Goal: Task Accomplishment & Management: Complete application form

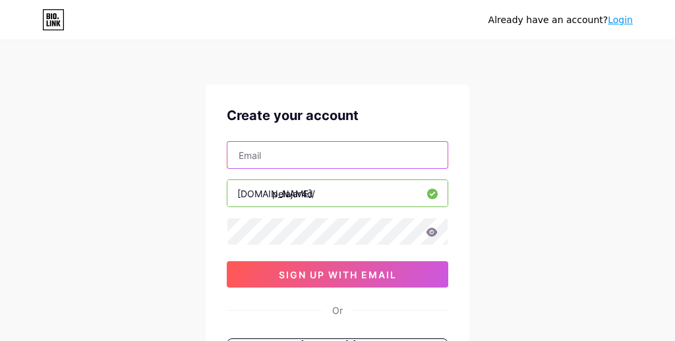
click at [306, 159] on input "text" at bounding box center [337, 155] width 220 height 26
type input "pelajard468@gmail.com"
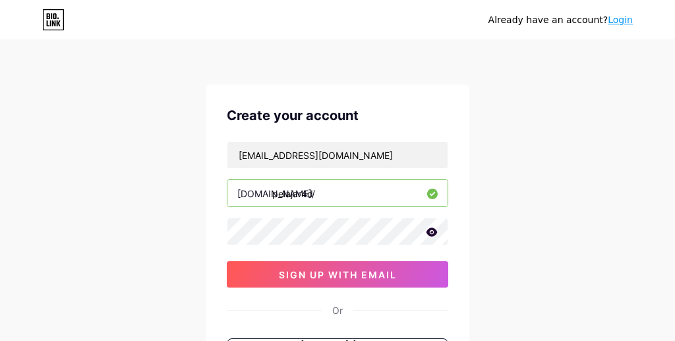
click at [431, 233] on icon at bounding box center [432, 231] width 11 height 9
click at [431, 233] on icon at bounding box center [431, 232] width 11 height 9
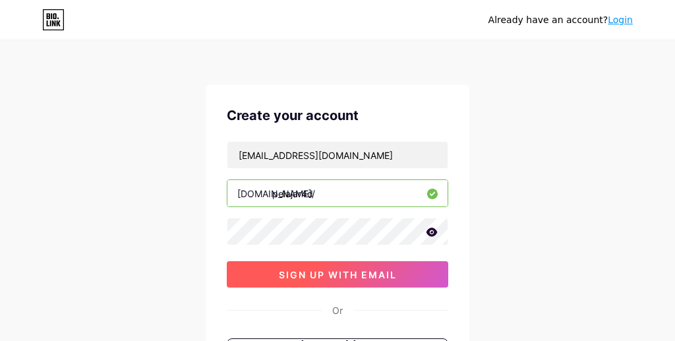
click at [374, 272] on span "sign up with email" at bounding box center [338, 274] width 118 height 11
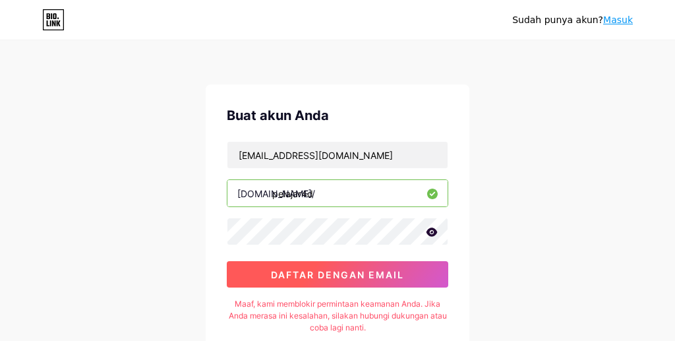
click at [336, 272] on font "daftar dengan email" at bounding box center [337, 274] width 133 height 11
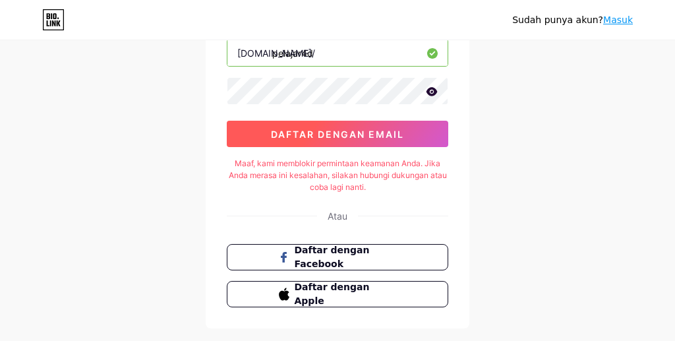
scroll to position [66, 0]
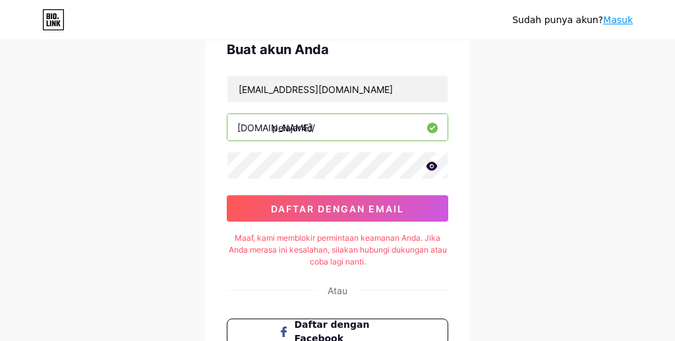
click at [437, 169] on icon at bounding box center [432, 166] width 12 height 9
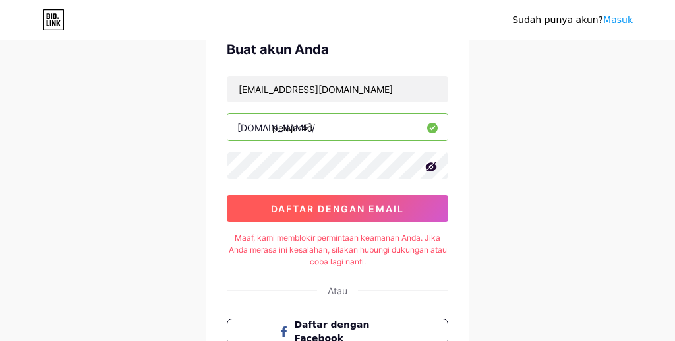
click at [270, 218] on button "daftar dengan email" at bounding box center [338, 208] width 222 height 26
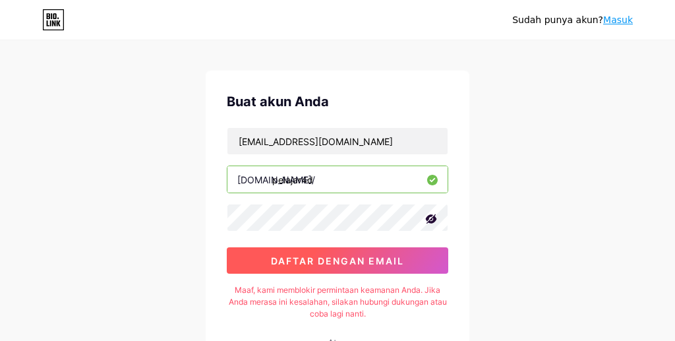
scroll to position [0, 0]
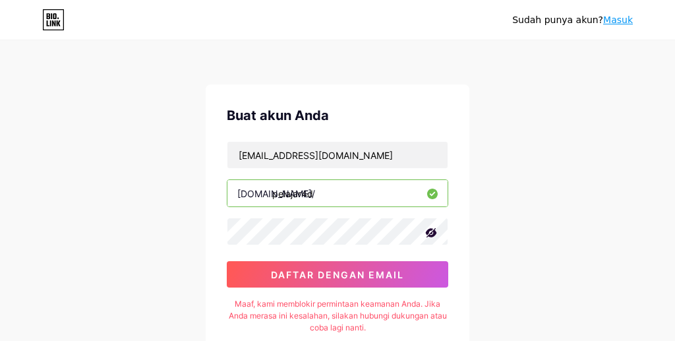
click at [627, 20] on font "Masuk" at bounding box center [618, 20] width 30 height 11
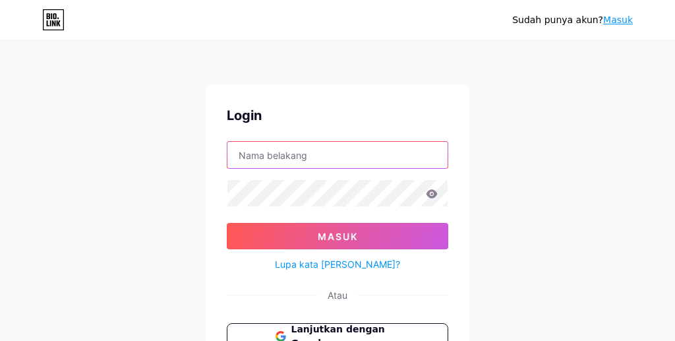
type input "pelajard468@gmail.com"
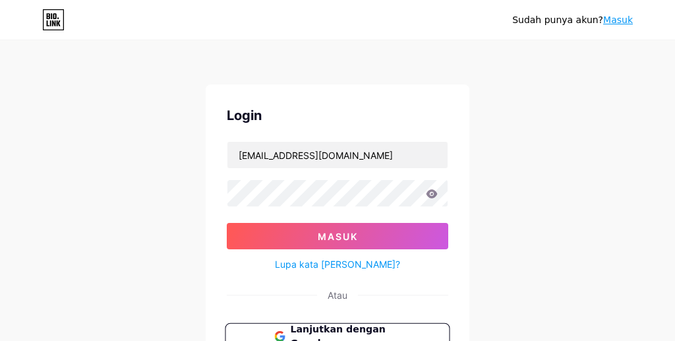
click at [365, 337] on font "Lanjutkan dengan Google" at bounding box center [337, 336] width 95 height 25
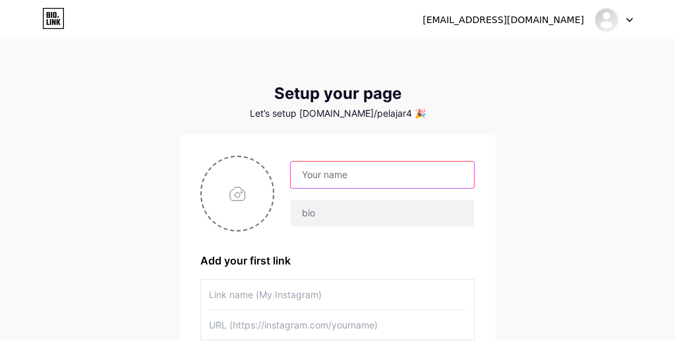
click at [338, 171] on input "text" at bounding box center [382, 175] width 183 height 26
type input "pelajar4d"
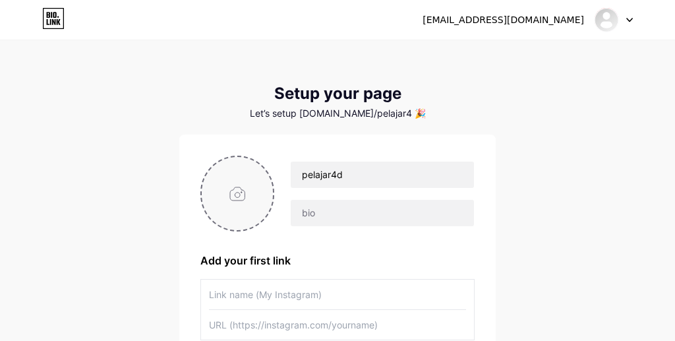
click at [246, 218] on input "file" at bounding box center [237, 193] width 71 height 73
type input "C:\fakepath\676876867867867867878.jpg"
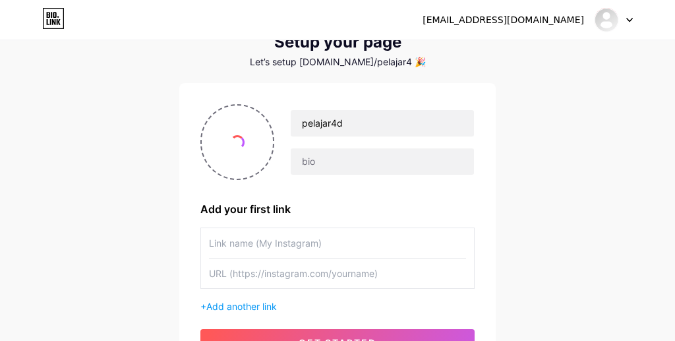
scroll to position [50, 0]
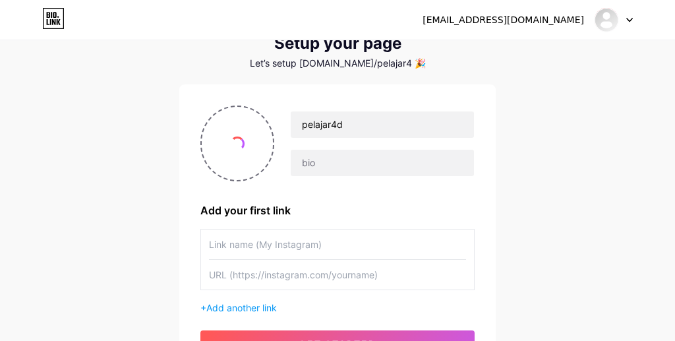
click at [249, 258] on input "text" at bounding box center [337, 244] width 257 height 30
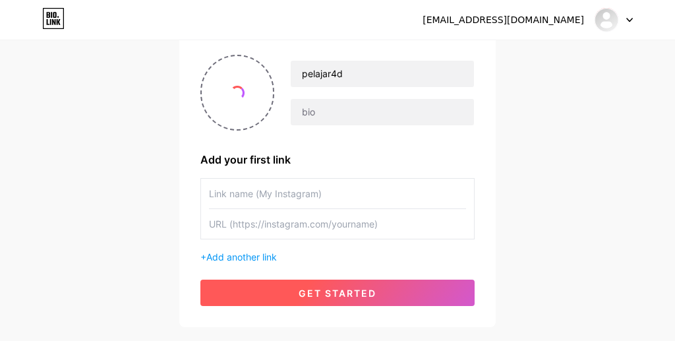
scroll to position [182, 0]
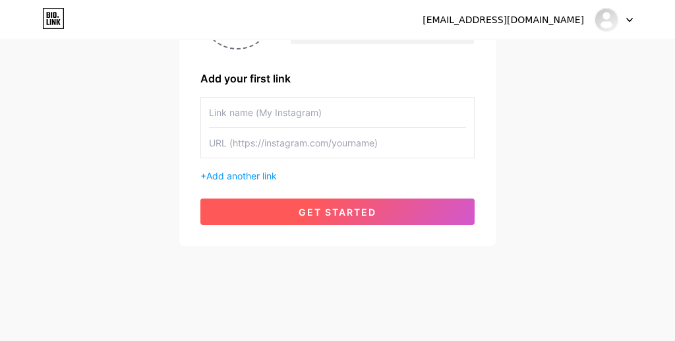
click at [341, 198] on button "get started" at bounding box center [337, 211] width 274 height 26
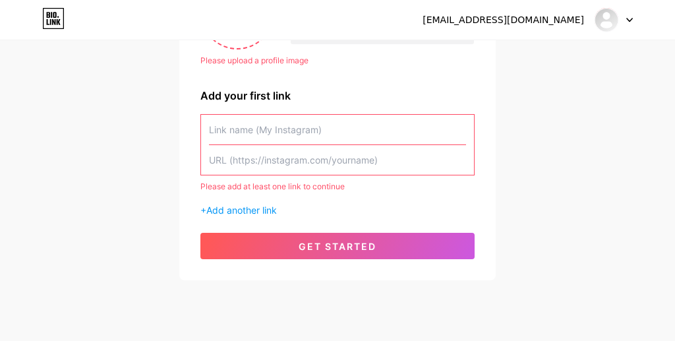
scroll to position [116, 0]
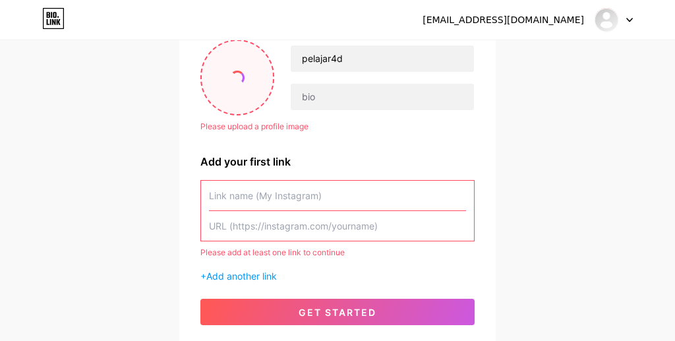
click at [239, 75] on span at bounding box center [237, 77] width 16 height 16
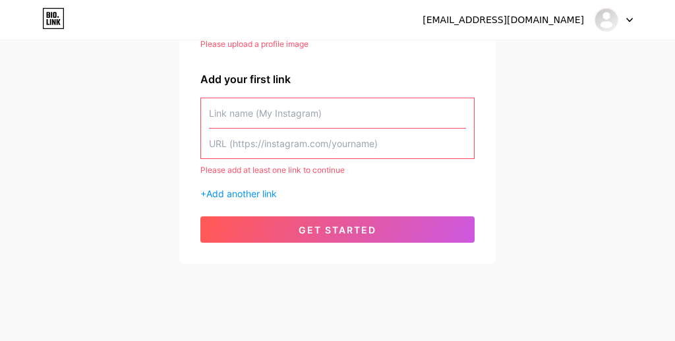
scroll to position [216, 0]
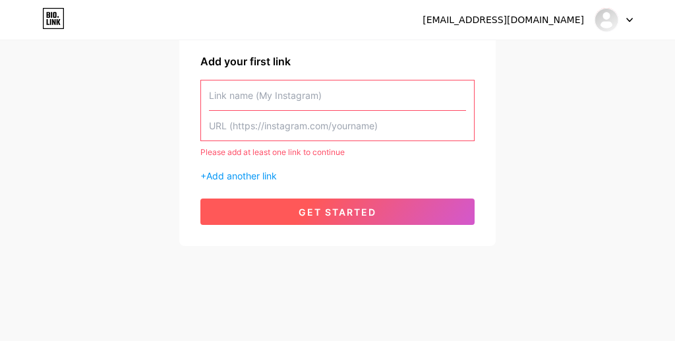
click at [318, 208] on span "get started" at bounding box center [338, 211] width 78 height 11
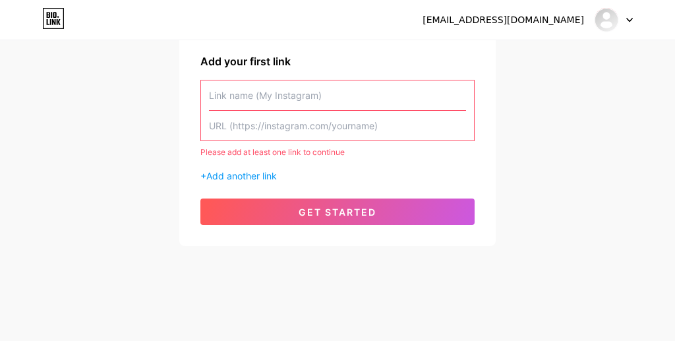
click at [279, 117] on input "text" at bounding box center [337, 126] width 257 height 30
paste input "https://www.instagram.com/pelajar4dnew/"
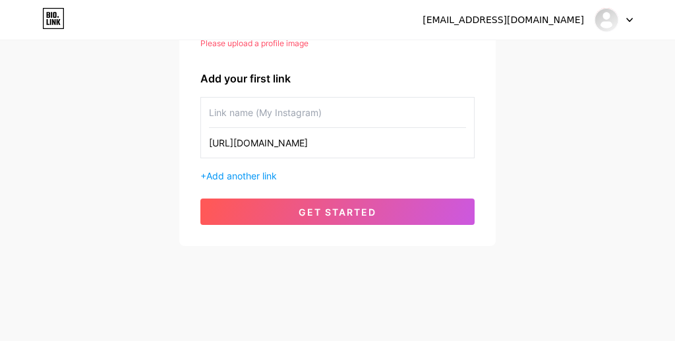
scroll to position [199, 0]
type input "https://www.instagram.com/pelajar4dnew/"
click at [303, 103] on input "text" at bounding box center [337, 113] width 257 height 30
click at [304, 106] on input "text" at bounding box center [337, 113] width 257 height 30
paste input "pelajar4dnew"
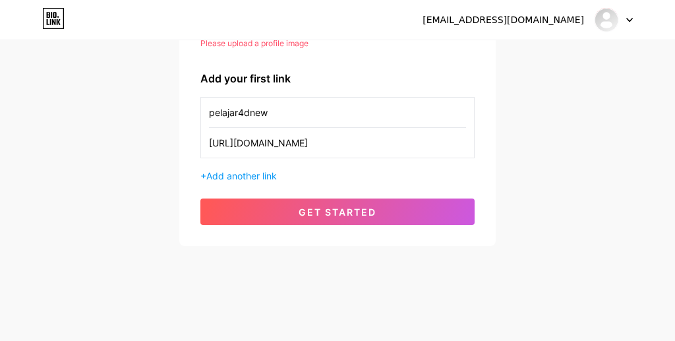
click at [297, 111] on input "pelajar4dnew" at bounding box center [337, 113] width 257 height 30
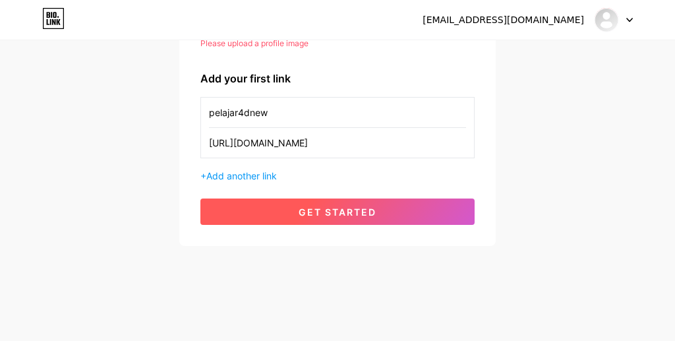
type input "pelajar4dnew"
click at [334, 212] on span "get started" at bounding box center [338, 211] width 78 height 11
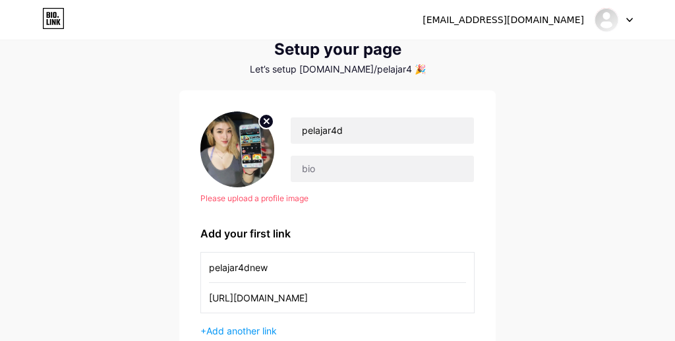
scroll to position [67, 0]
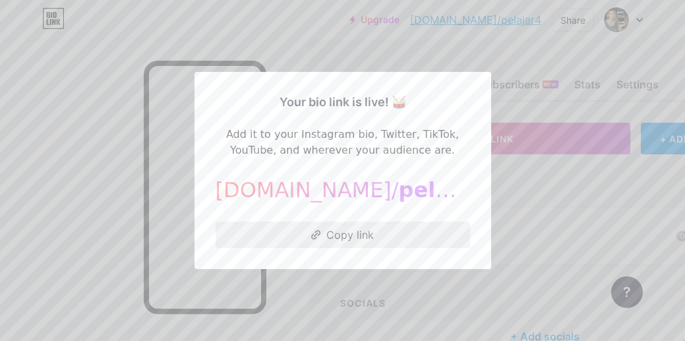
click at [351, 236] on button "Copy link" at bounding box center [343, 235] width 254 height 26
click at [295, 309] on div at bounding box center [342, 170] width 685 height 341
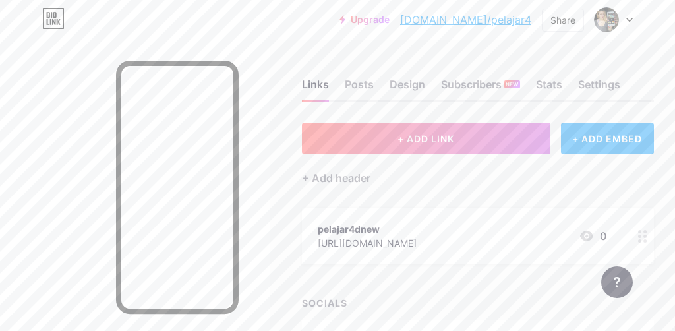
click at [96, 231] on div at bounding box center [135, 205] width 270 height 331
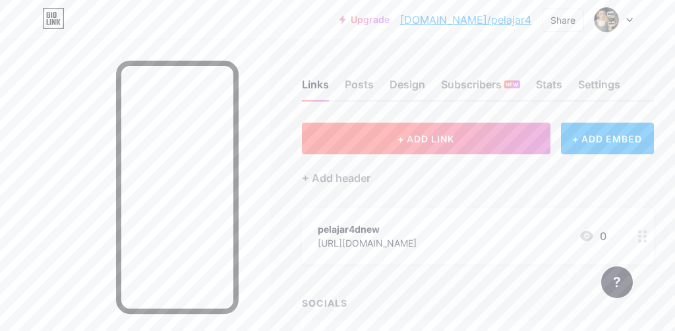
click at [479, 145] on button "+ ADD LINK" at bounding box center [426, 139] width 249 height 32
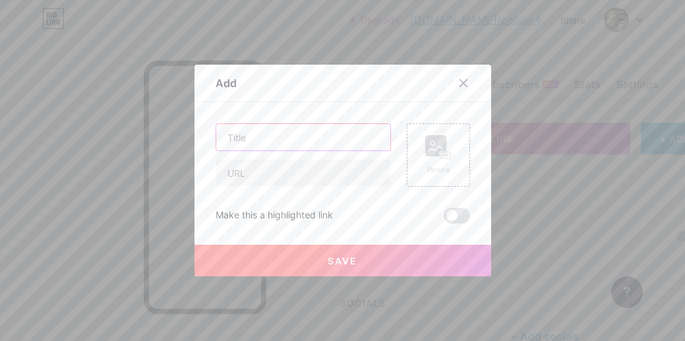
click at [291, 141] on input "text" at bounding box center [303, 137] width 174 height 26
type input "Link Gacor"
drag, startPoint x: 428, startPoint y: 100, endPoint x: 347, endPoint y: 148, distance: 94.3
click at [428, 100] on div "Add" at bounding box center [342, 86] width 297 height 31
click at [284, 176] on input "text" at bounding box center [303, 173] width 174 height 26
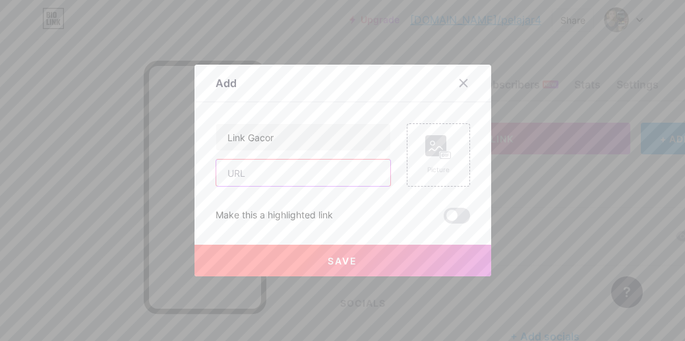
paste input "ttps://[DOMAIN_NAME][URL]"
type input "ttps://[DOMAIN_NAME][URL]"
click at [344, 264] on span "Save" at bounding box center [343, 260] width 30 height 11
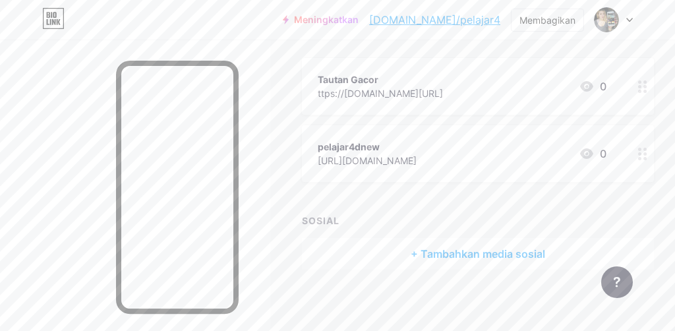
scroll to position [154, 66]
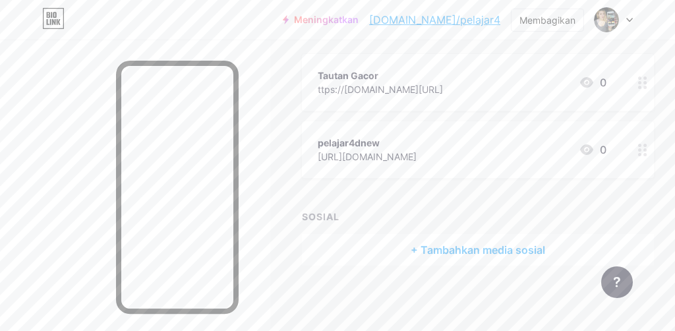
click at [471, 249] on font "+ Tambahkan media sosial" at bounding box center [478, 249] width 134 height 13
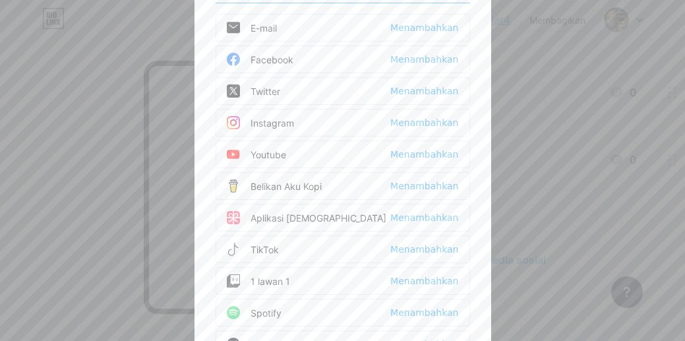
scroll to position [0, 0]
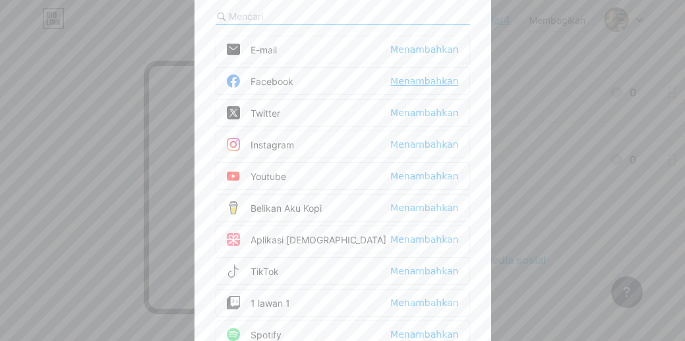
click at [426, 79] on font "Menambahkan" at bounding box center [424, 81] width 68 height 11
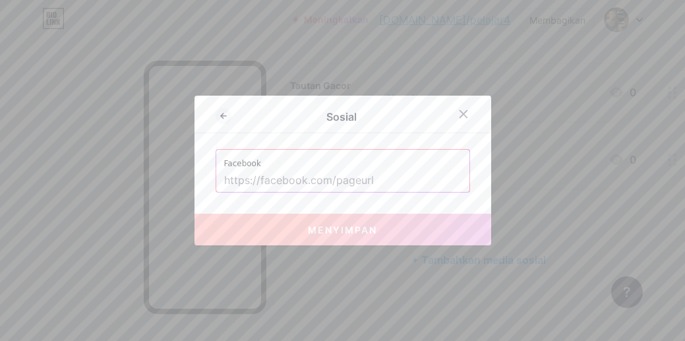
click at [325, 186] on input "text" at bounding box center [342, 180] width 237 height 22
click at [276, 182] on input "text" at bounding box center [342, 180] width 237 height 22
paste input "[URL][DOMAIN_NAME]"
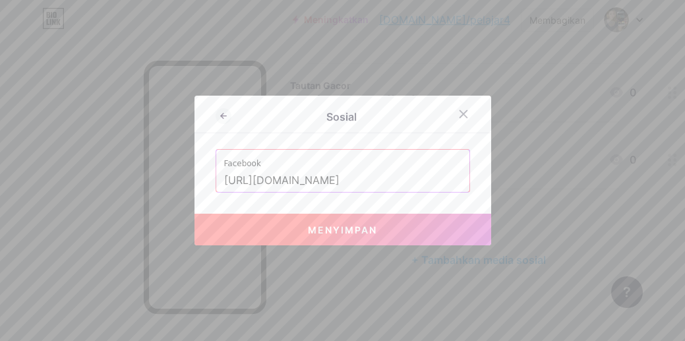
scroll to position [0, 62]
type input "[URL][DOMAIN_NAME]"
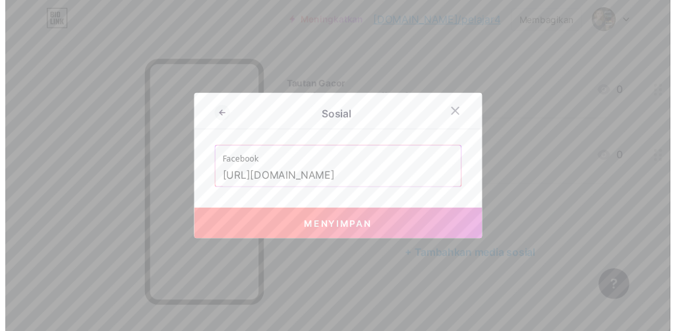
scroll to position [0, 0]
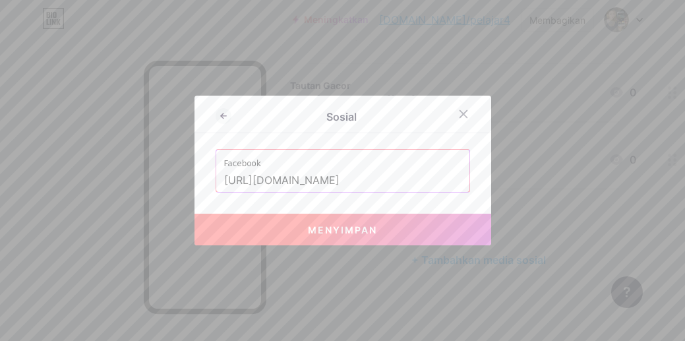
click at [370, 227] on font "Menyimpan" at bounding box center [342, 229] width 69 height 11
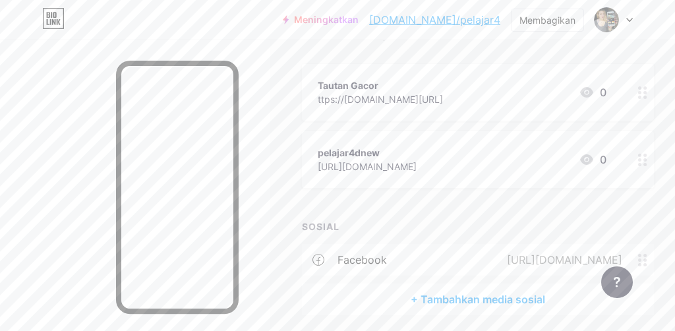
click at [643, 159] on circle at bounding box center [644, 159] width 3 height 3
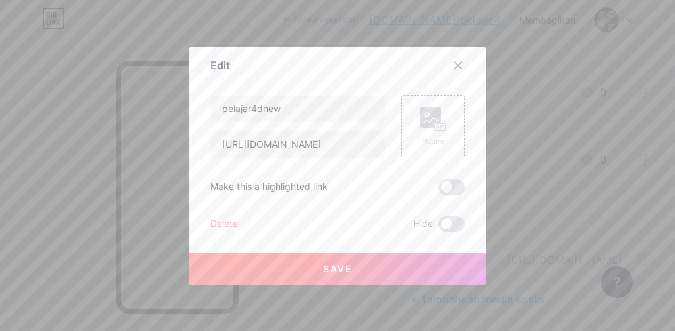
scroll to position [144, 120]
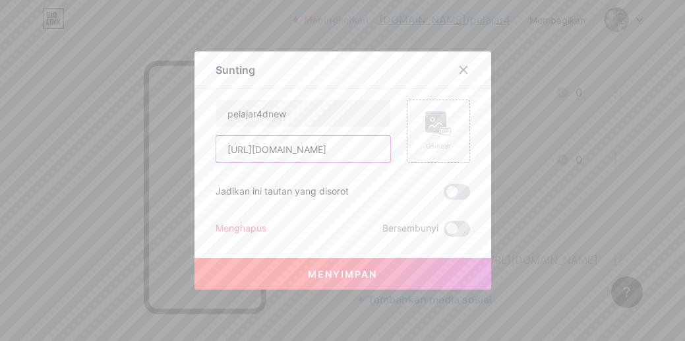
click at [279, 150] on input "https://www.instagram.com/pelajar4dnew/" at bounding box center [303, 149] width 174 height 26
paste input "siteq.link/pelajar4d-promo"
type input "[URL][DOMAIN_NAME]"
click at [303, 122] on input "pelajar4dnew" at bounding box center [303, 113] width 174 height 26
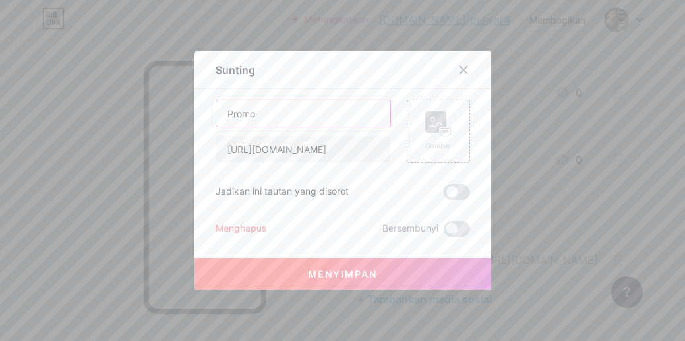
type input "Promo"
click at [391, 266] on button "Menyimpan" at bounding box center [342, 274] width 297 height 32
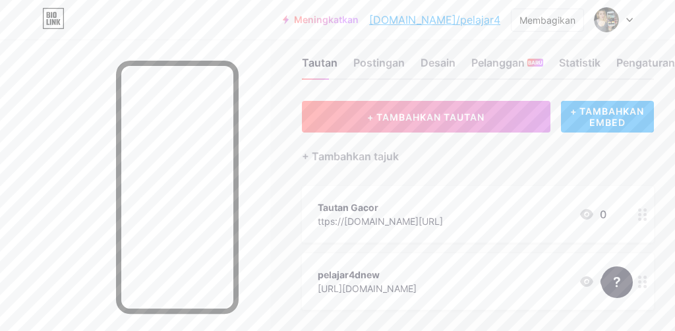
scroll to position [0, 120]
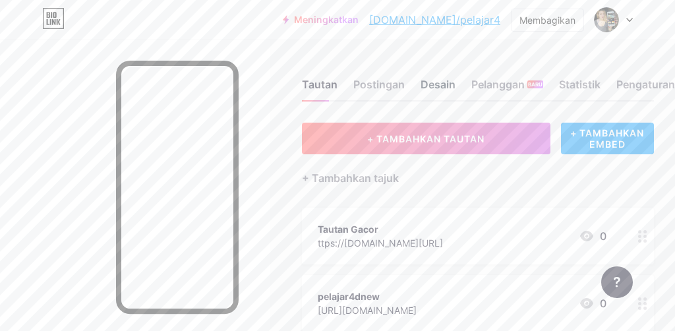
click at [421, 89] on font "Desain" at bounding box center [438, 84] width 35 height 13
click at [353, 83] on font "Postingan" at bounding box center [378, 84] width 51 height 13
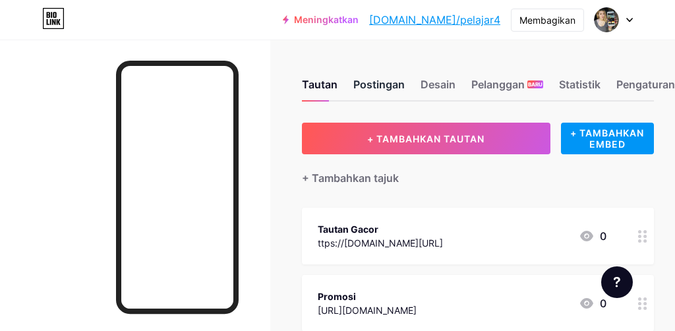
click at [402, 88] on font "Postingan" at bounding box center [378, 84] width 51 height 13
click at [456, 86] on font "Desain" at bounding box center [438, 84] width 35 height 13
click at [616, 91] on div "Pengaturan" at bounding box center [645, 88] width 59 height 24
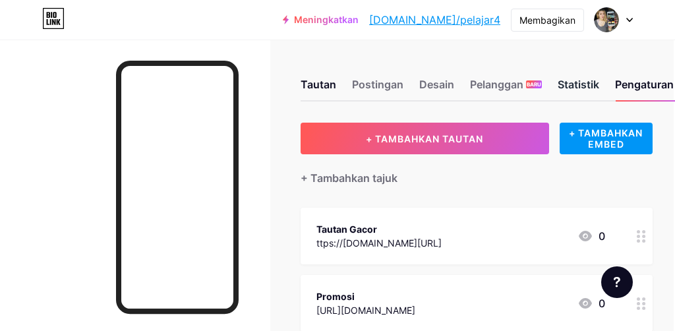
click at [558, 84] on font "Statistik" at bounding box center [579, 84] width 42 height 13
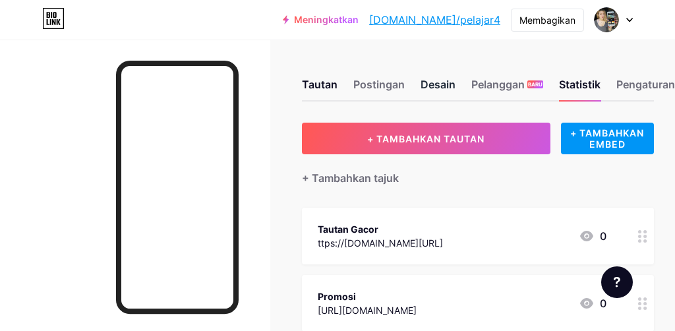
click at [421, 84] on font "Desain" at bounding box center [438, 84] width 35 height 13
click at [475, 21] on font "[DOMAIN_NAME]/pelajar4" at bounding box center [434, 19] width 131 height 13
click at [421, 88] on font "Desain" at bounding box center [438, 84] width 35 height 13
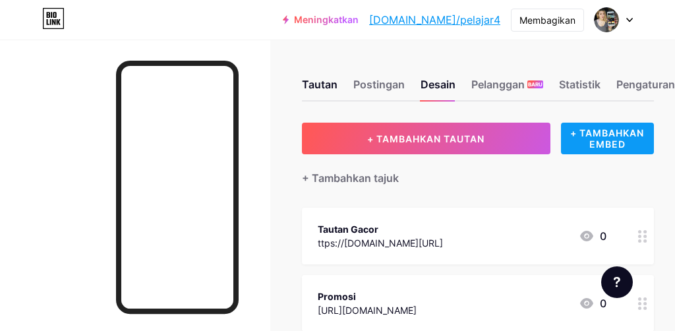
click at [570, 146] on font "+ TAMBAHKAN EMBED" at bounding box center [607, 138] width 74 height 22
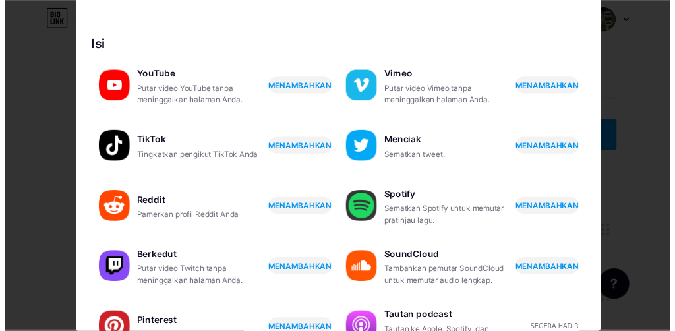
scroll to position [0, 0]
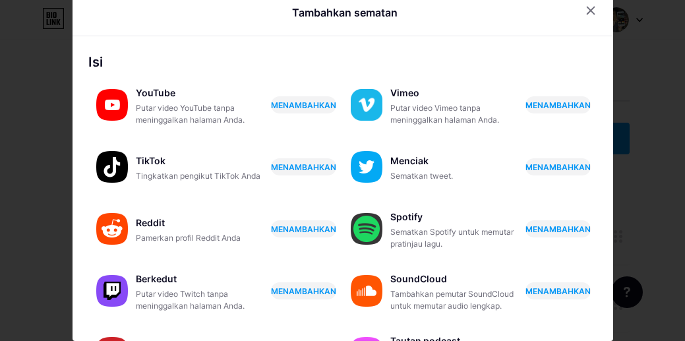
click at [639, 227] on div at bounding box center [342, 164] width 685 height 341
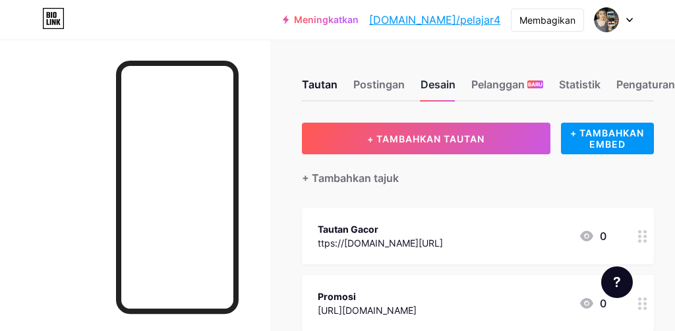
click at [421, 82] on font "Desain" at bounding box center [438, 84] width 35 height 13
click at [338, 92] on div "Tautan" at bounding box center [320, 88] width 36 height 24
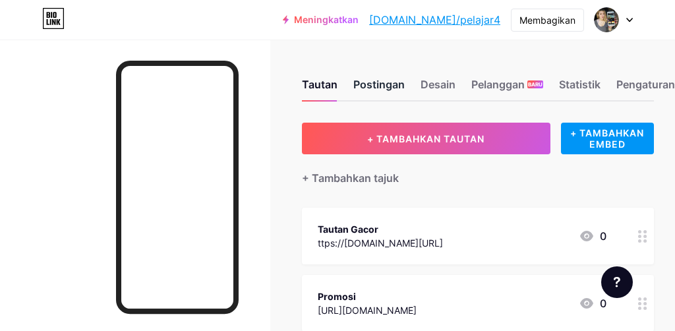
click at [405, 90] on font "Postingan" at bounding box center [378, 84] width 51 height 13
click at [456, 90] on font "Desain" at bounding box center [438, 84] width 35 height 13
click at [620, 16] on div at bounding box center [614, 20] width 38 height 24
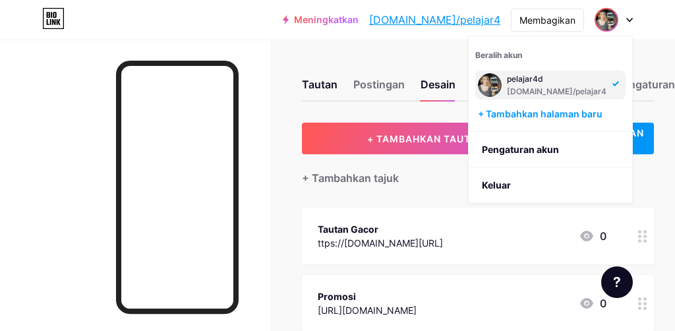
click at [549, 90] on font "[DOMAIN_NAME]/pelajar4" at bounding box center [557, 91] width 100 height 10
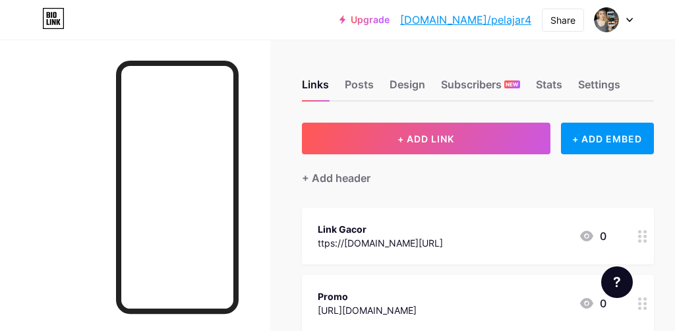
drag, startPoint x: 327, startPoint y: 303, endPoint x: 419, endPoint y: 211, distance: 130.1
click at [330, 303] on div "Links Posts Design Subscribers NEW Stats Settings + ADD LINK + ADD EMBED + Add …" at bounding box center [337, 282] width 675 height 485
click at [425, 86] on div "Design" at bounding box center [408, 88] width 36 height 24
click at [622, 20] on div at bounding box center [614, 20] width 38 height 24
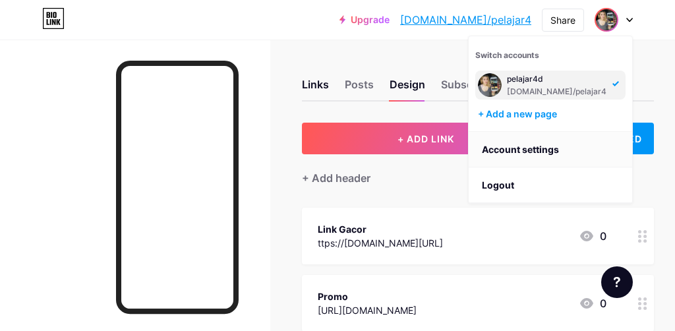
click at [535, 144] on link "Account settings" at bounding box center [550, 150] width 163 height 36
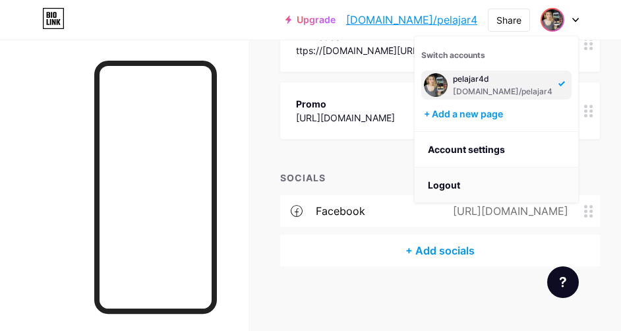
scroll to position [193, 0]
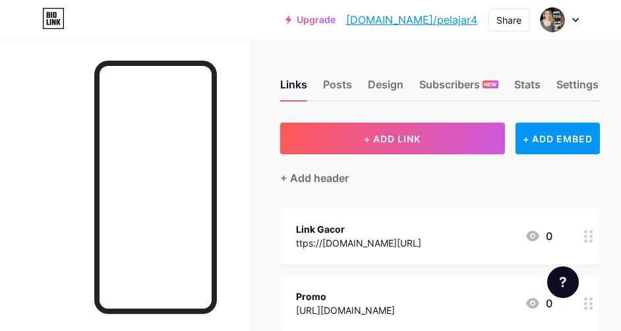
click at [571, 25] on div at bounding box center [560, 20] width 38 height 24
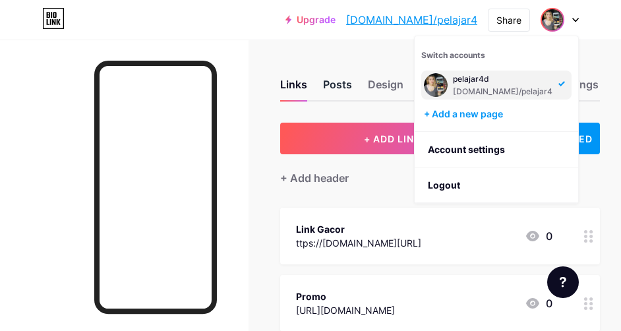
click at [351, 86] on div "Posts" at bounding box center [337, 88] width 29 height 24
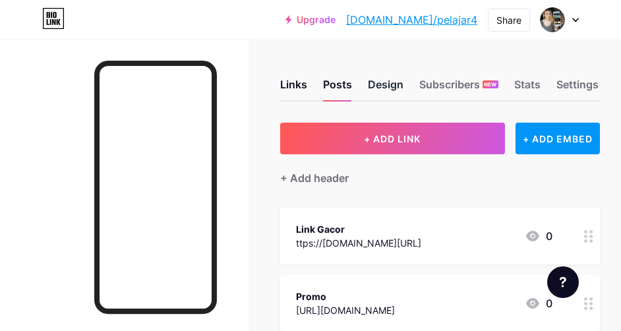
click at [380, 85] on div "Design" at bounding box center [386, 88] width 36 height 24
click at [344, 90] on div "Posts" at bounding box center [337, 88] width 29 height 24
click at [599, 86] on div "Settings" at bounding box center [577, 88] width 42 height 24
click at [407, 78] on div "Links Posts Design Subscribers NEW Stats Settings" at bounding box center [440, 78] width 320 height 46
click at [386, 82] on div "Design" at bounding box center [386, 88] width 36 height 24
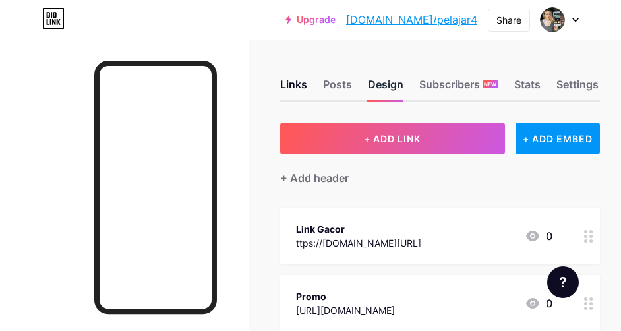
click at [386, 82] on div "Design" at bounding box center [386, 88] width 36 height 24
drag, startPoint x: 386, startPoint y: 82, endPoint x: 322, endPoint y: 83, distance: 64.0
click at [322, 83] on div "Links Posts Design Subscribers NEW Stats Settings" at bounding box center [440, 78] width 320 height 46
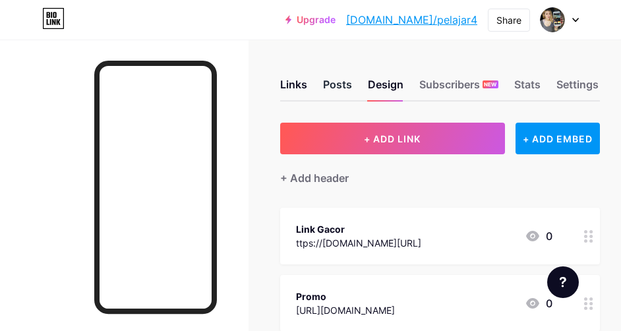
click at [329, 82] on div "Posts" at bounding box center [337, 88] width 29 height 24
click at [390, 87] on div "Design" at bounding box center [386, 88] width 36 height 24
click at [64, 264] on div at bounding box center [124, 205] width 249 height 331
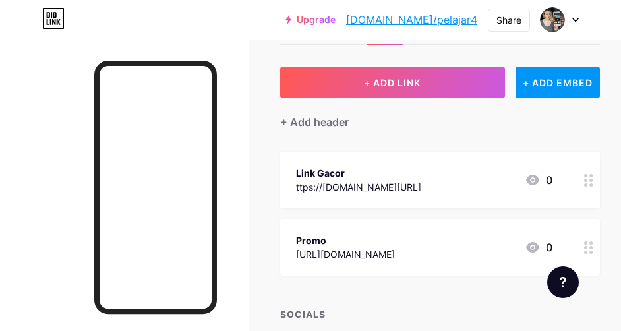
scroll to position [193, 0]
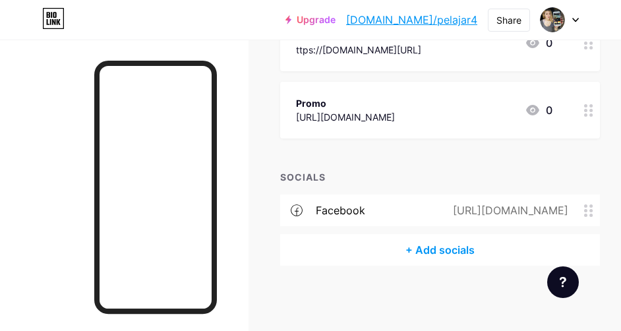
click at [57, 22] on icon at bounding box center [59, 22] width 4 height 6
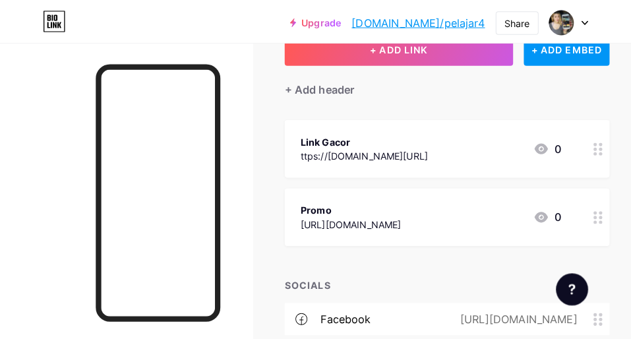
scroll to position [0, 0]
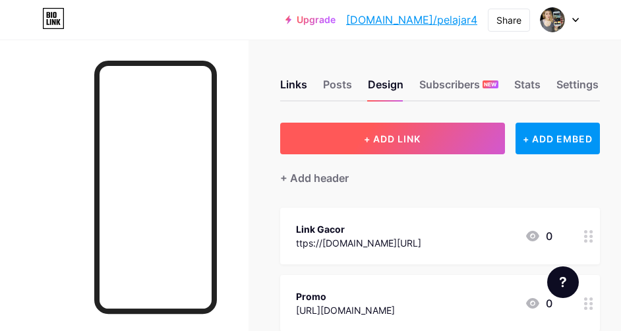
click at [416, 148] on button "+ ADD LINK" at bounding box center [392, 139] width 225 height 32
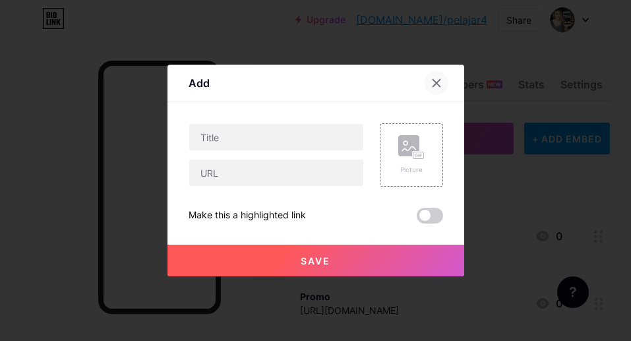
click at [436, 82] on div at bounding box center [437, 83] width 24 height 24
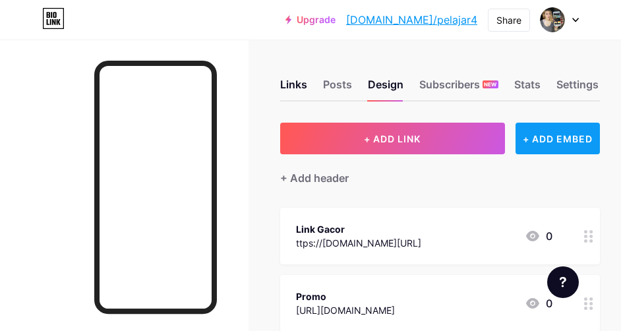
click at [561, 133] on div "+ ADD EMBED" at bounding box center [558, 139] width 84 height 32
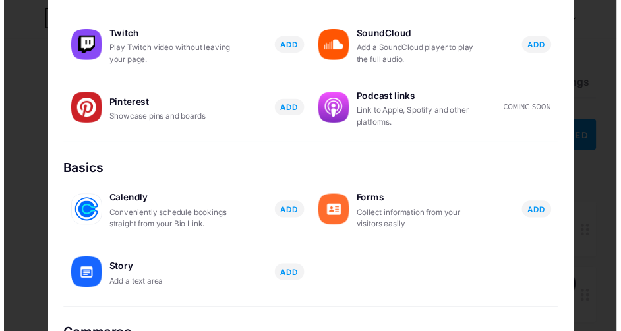
scroll to position [264, 0]
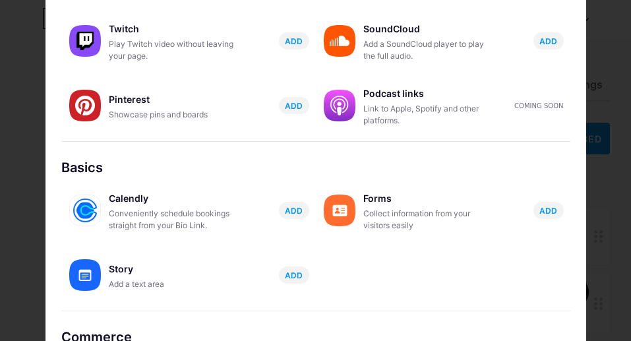
click at [583, 143] on div at bounding box center [315, 170] width 631 height 341
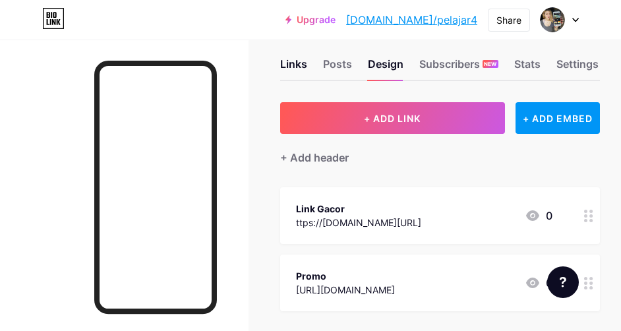
scroll to position [0, 0]
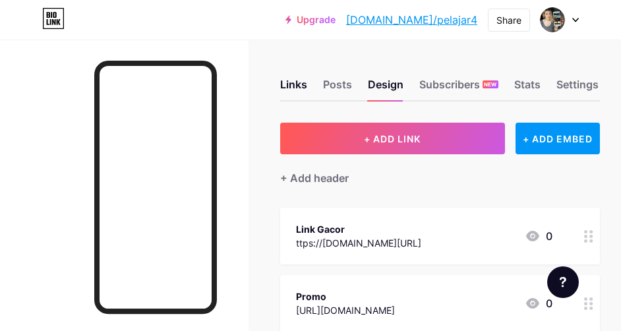
click at [572, 22] on div at bounding box center [560, 20] width 38 height 24
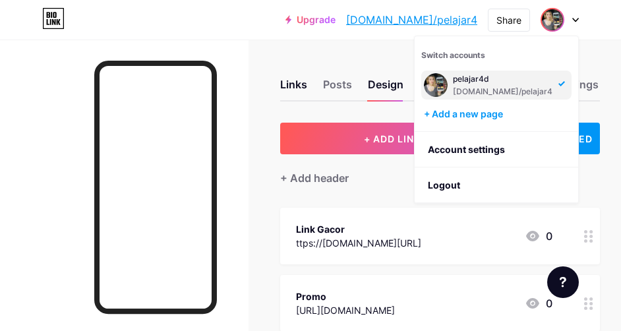
click at [504, 82] on div "pelajar4d" at bounding box center [503, 79] width 100 height 11
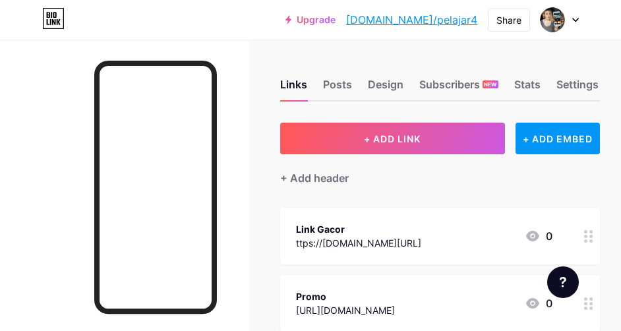
click at [520, 61] on div "Links Posts Design Subscribers NEW Stats Settings" at bounding box center [440, 78] width 320 height 46
click at [403, 81] on div "Design" at bounding box center [386, 88] width 36 height 24
click at [567, 22] on div at bounding box center [560, 20] width 38 height 24
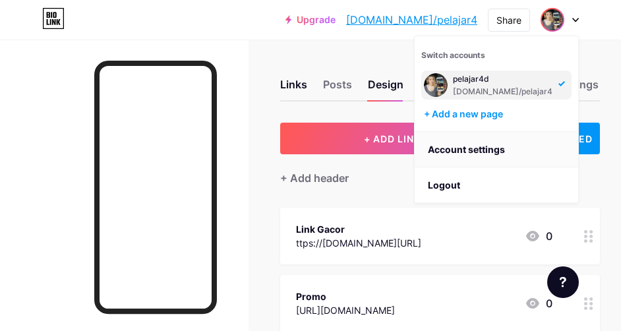
click at [492, 150] on link "Account settings" at bounding box center [496, 150] width 163 height 36
click at [485, 146] on link "Account settings" at bounding box center [496, 150] width 163 height 36
click at [479, 146] on link "Account settings" at bounding box center [496, 150] width 163 height 36
